Goal: Task Accomplishment & Management: Manage account settings

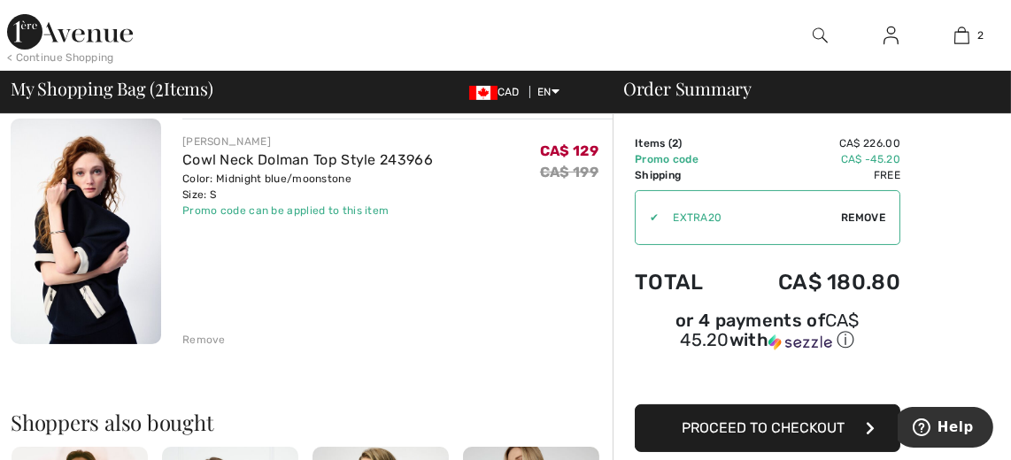
scroll to position [442, 0]
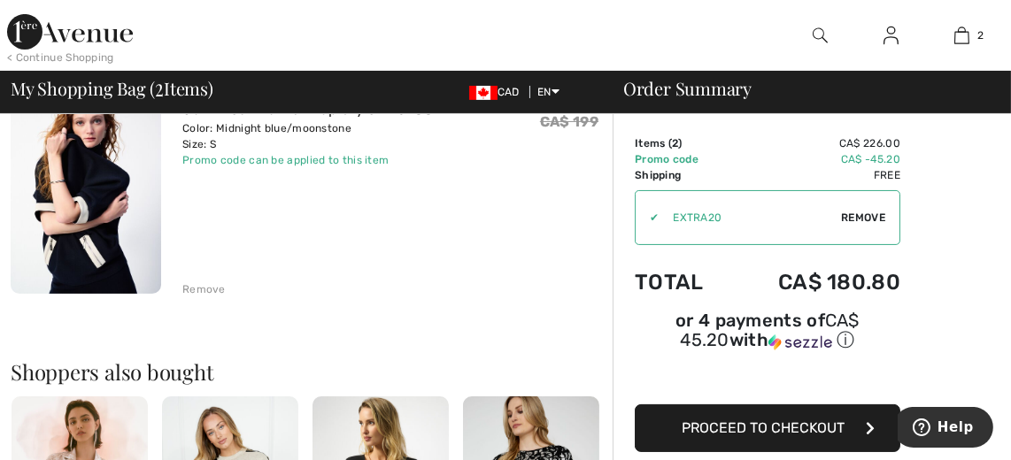
click at [64, 195] on img at bounding box center [86, 181] width 150 height 226
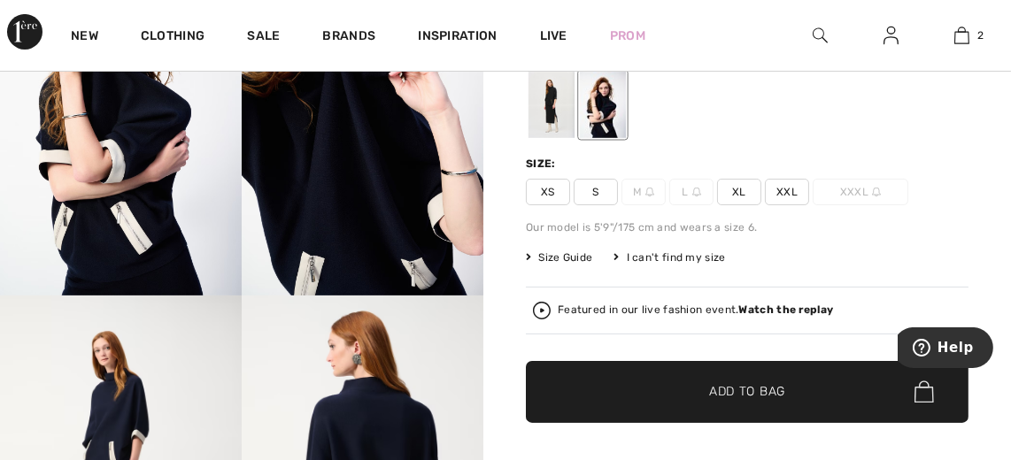
scroll to position [442, 0]
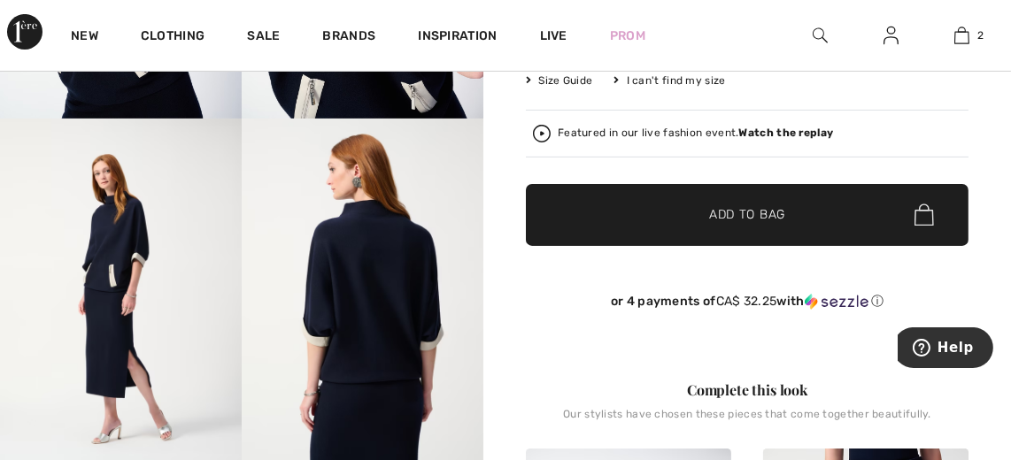
click at [98, 267] on img at bounding box center [121, 300] width 242 height 363
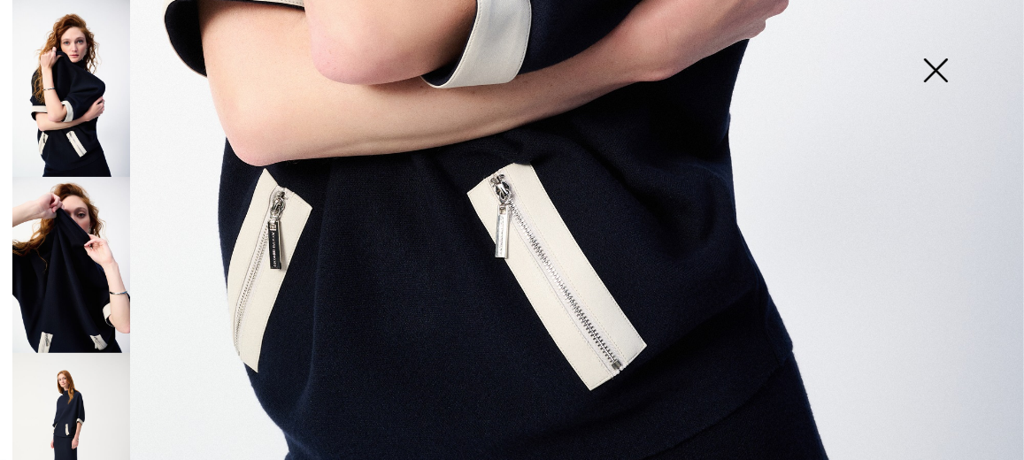
scroll to position [1056, 0]
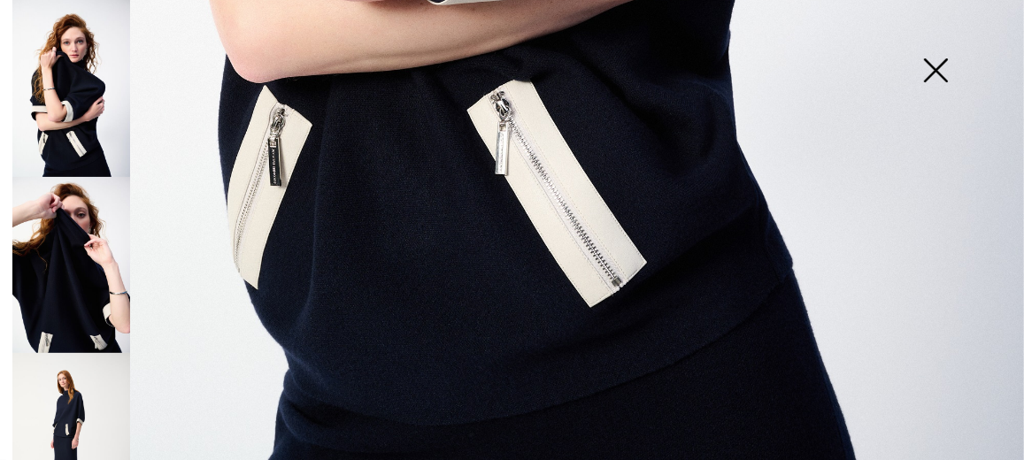
click at [90, 266] on img at bounding box center [71, 265] width 118 height 177
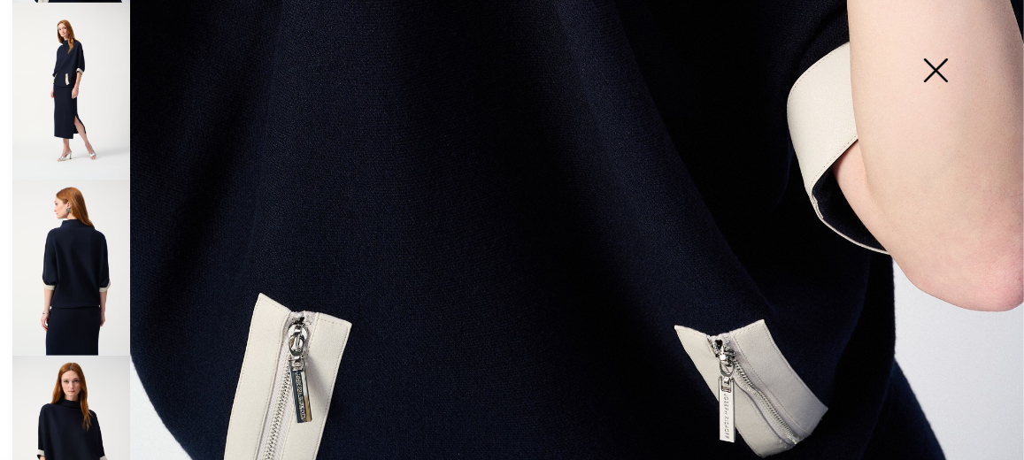
scroll to position [353, 0]
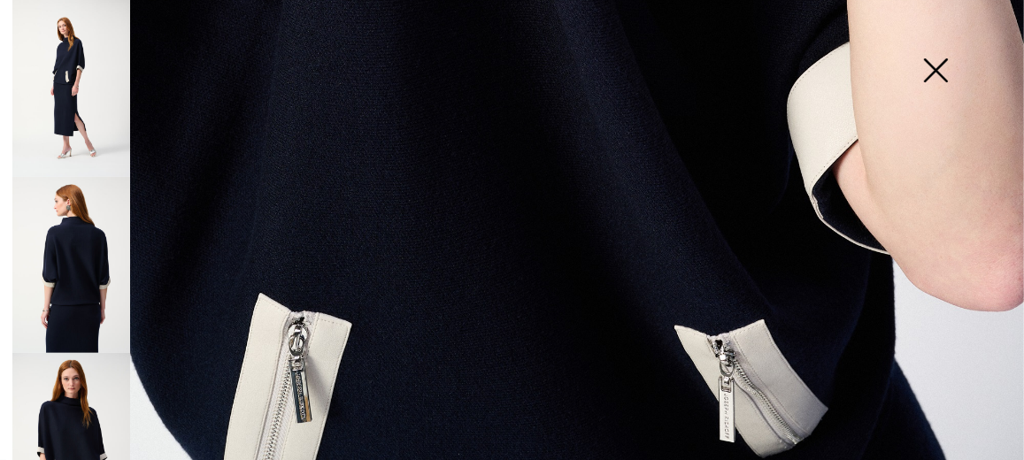
click at [46, 243] on img at bounding box center [71, 265] width 118 height 177
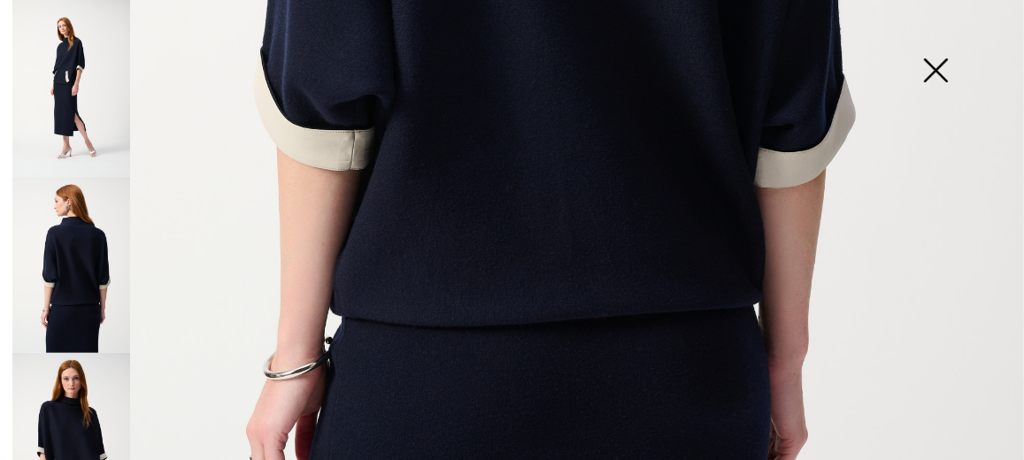
scroll to position [791, 0]
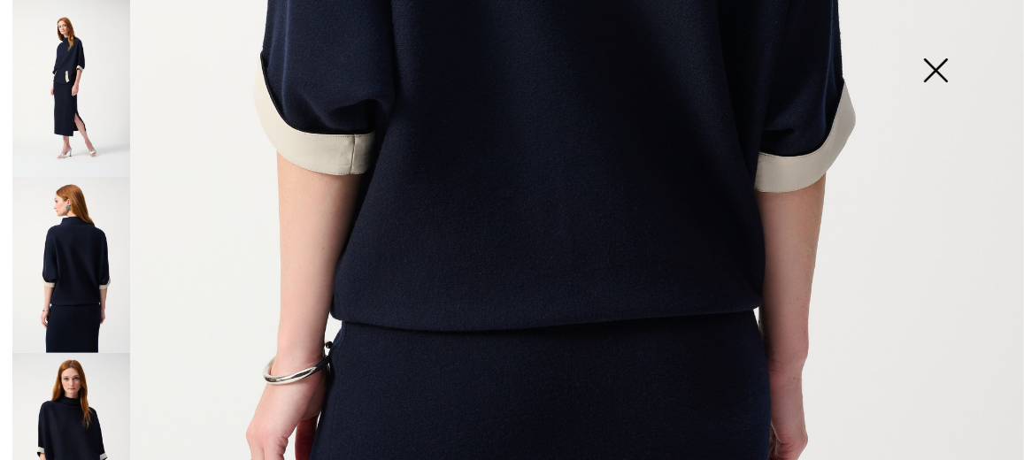
click at [95, 385] on img at bounding box center [71, 441] width 118 height 177
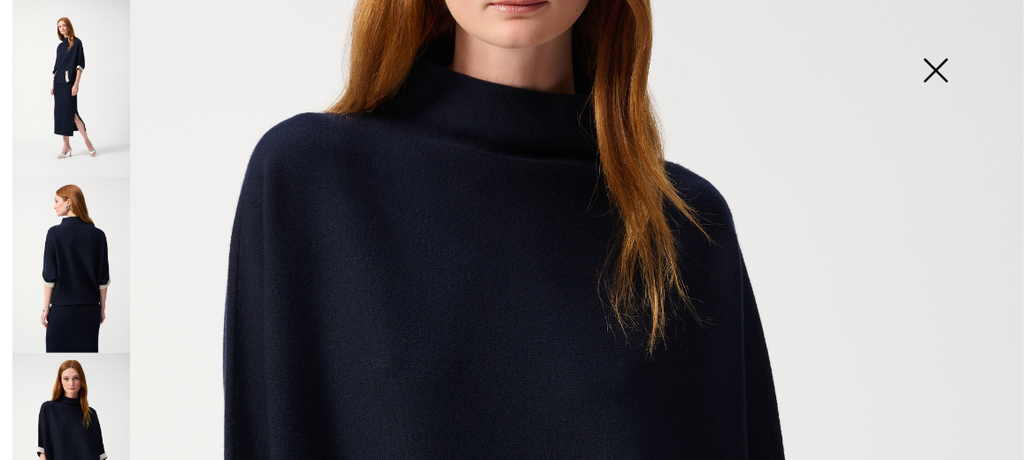
scroll to position [259, 0]
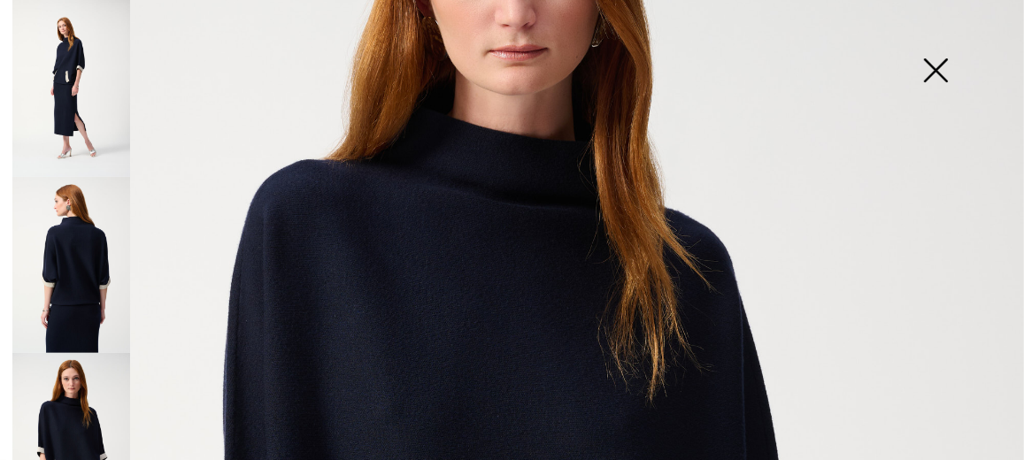
drag, startPoint x: 85, startPoint y: 99, endPoint x: 110, endPoint y: 113, distance: 28.5
click at [84, 99] on img at bounding box center [71, 88] width 118 height 177
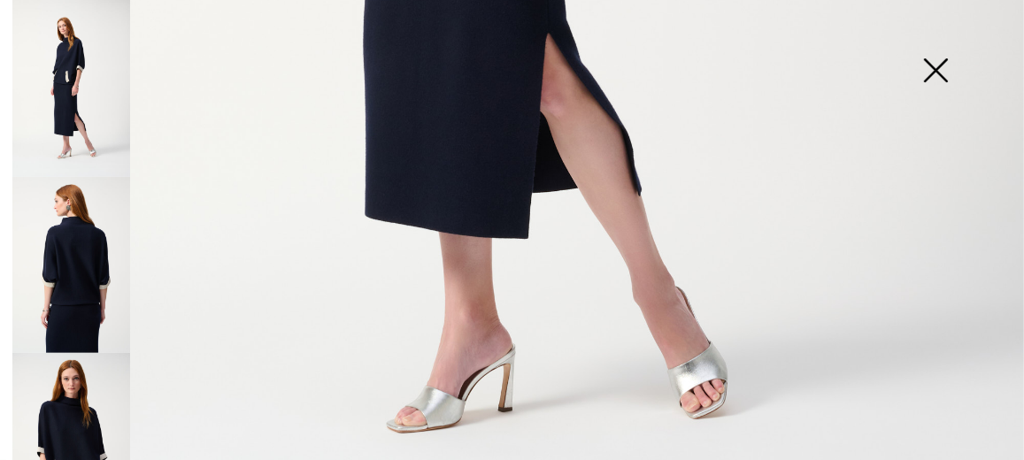
scroll to position [968, 0]
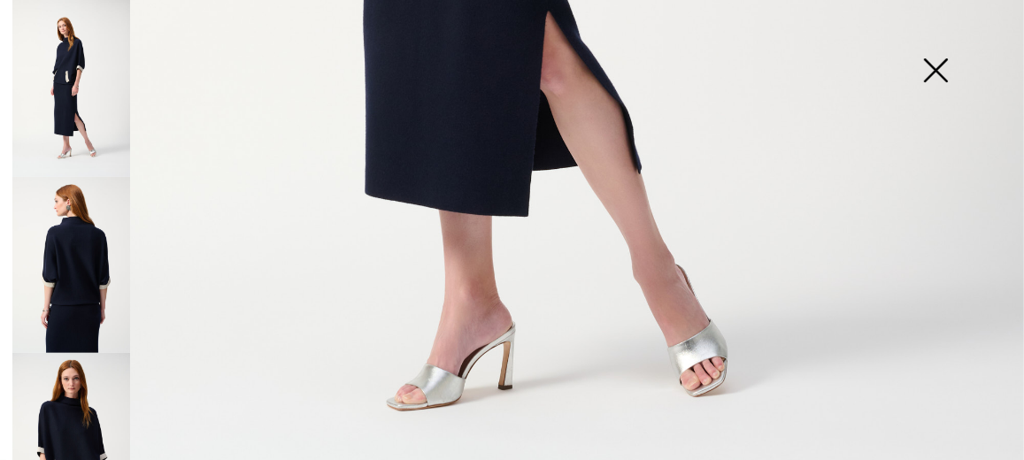
click at [74, 421] on img at bounding box center [71, 441] width 118 height 177
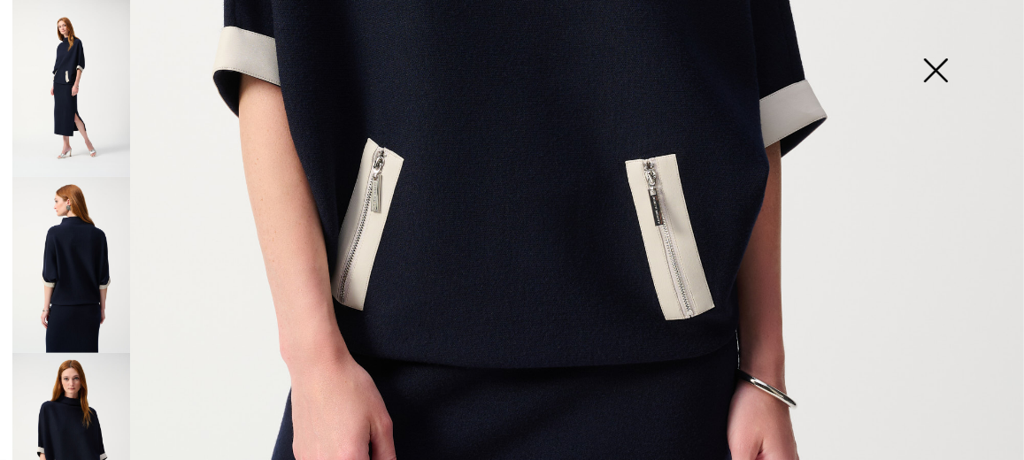
scroll to position [1056, 0]
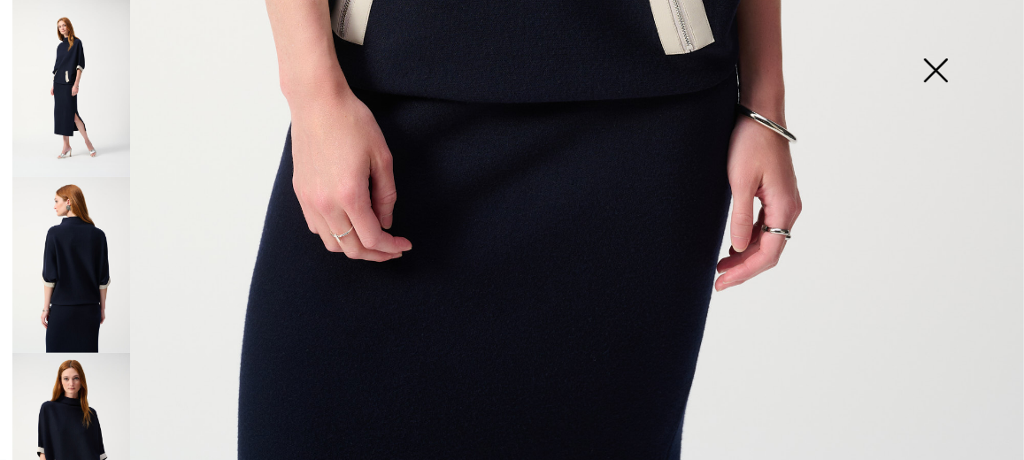
click at [942, 66] on img at bounding box center [935, 72] width 89 height 91
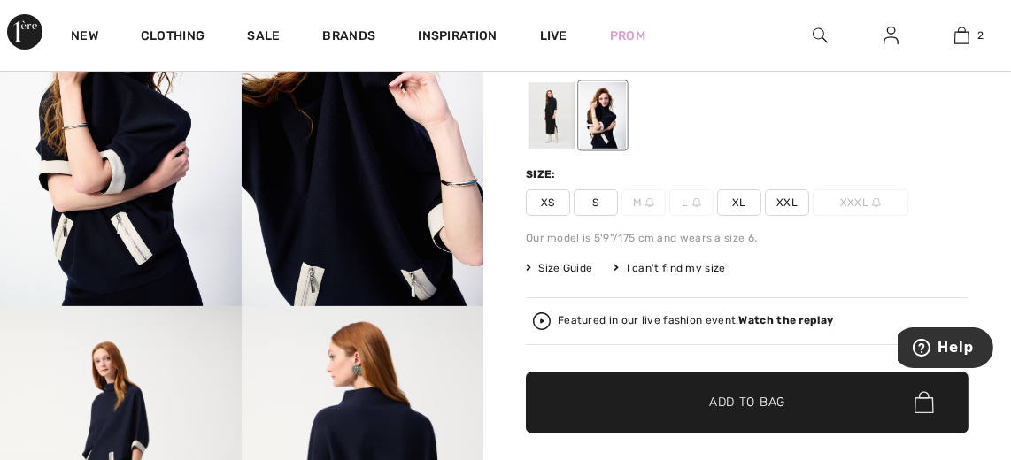
scroll to position [265, 0]
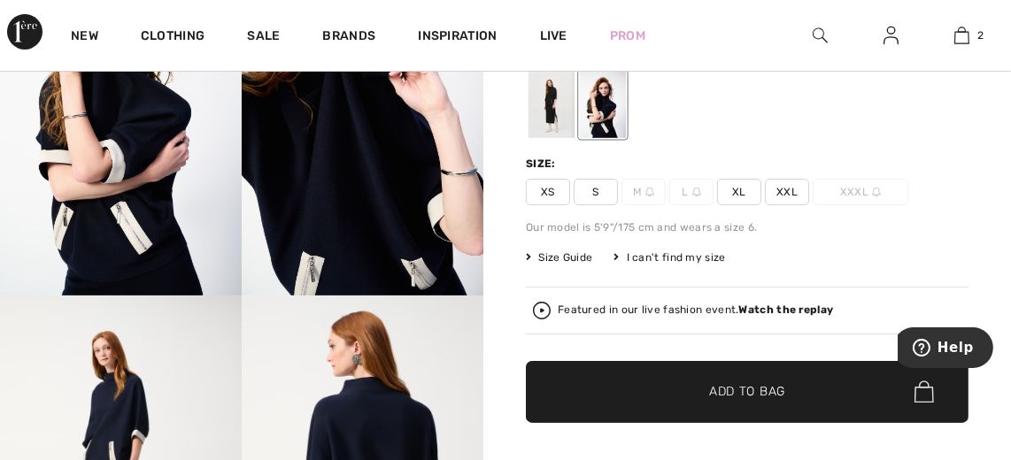
click at [699, 251] on div "I can't find my size" at bounding box center [669, 258] width 112 height 16
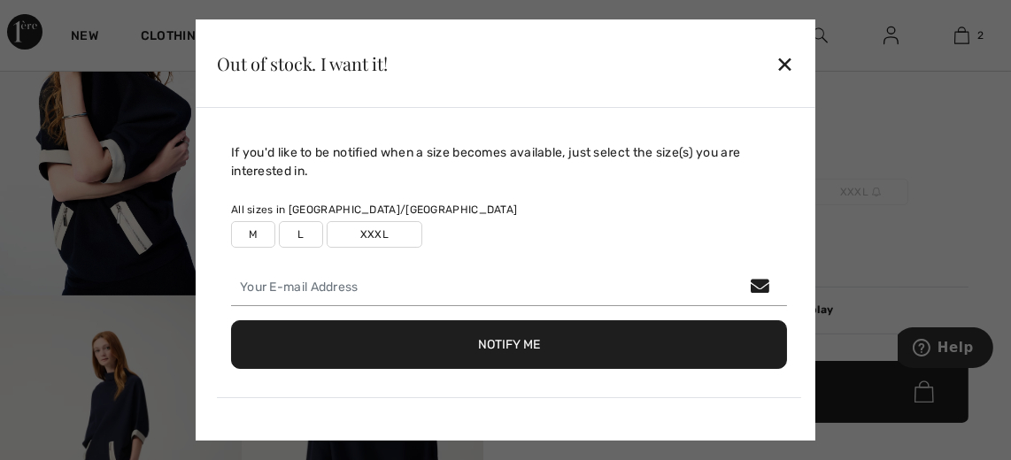
click at [257, 235] on label "M" at bounding box center [253, 234] width 44 height 27
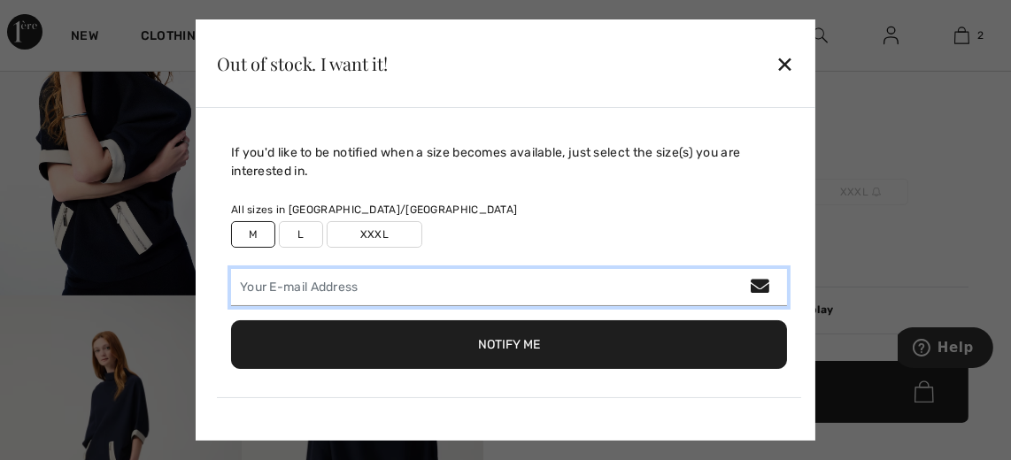
click at [248, 283] on input "email" at bounding box center [509, 287] width 556 height 37
type input "sgbanks14@gmail.com"
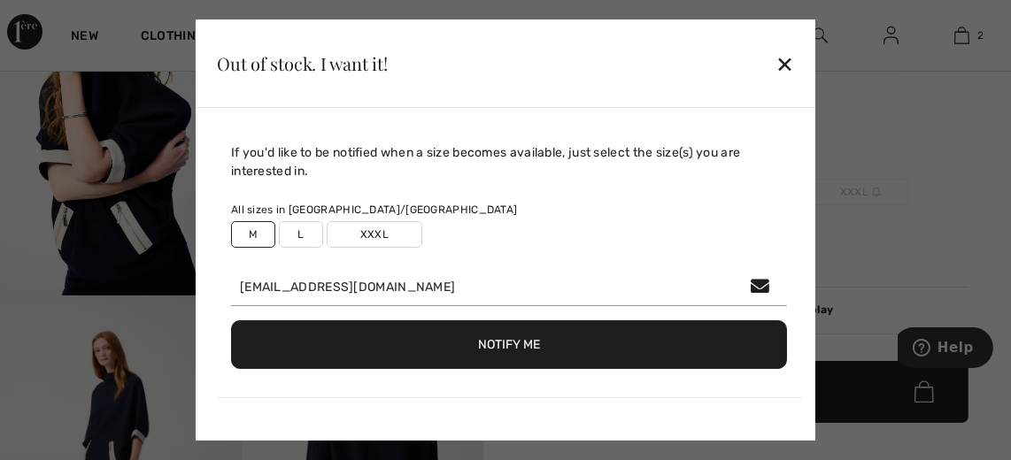
click at [413, 342] on button "Notify Me" at bounding box center [509, 344] width 556 height 49
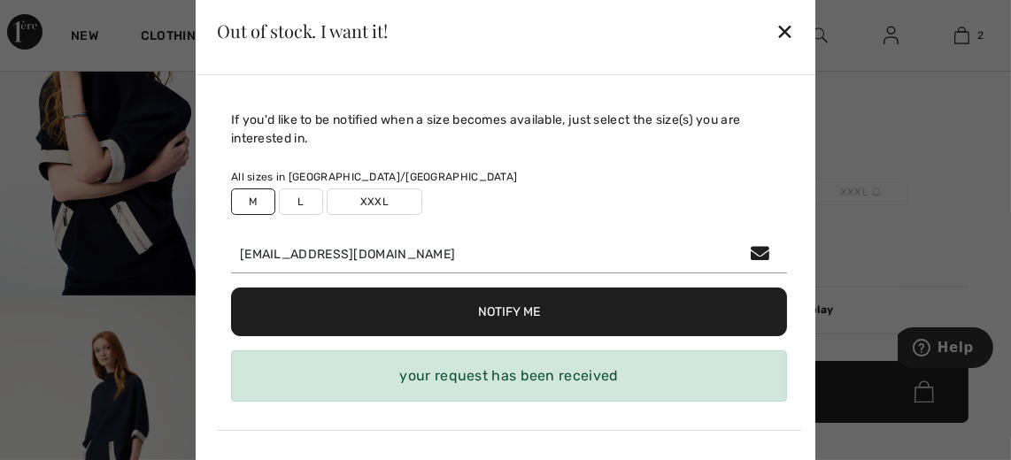
drag, startPoint x: 783, startPoint y: 25, endPoint x: 610, endPoint y: 120, distance: 196.9
click at [783, 25] on div "✕" at bounding box center [785, 30] width 19 height 37
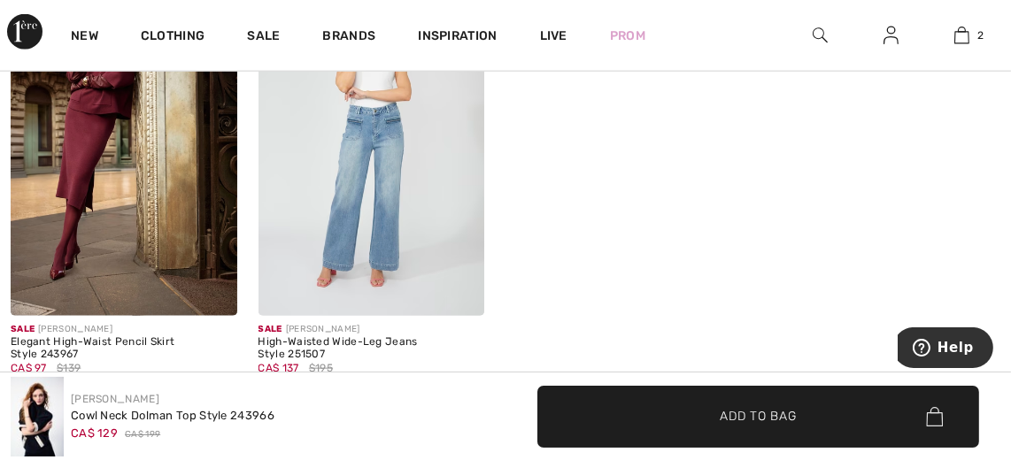
scroll to position [2566, 0]
